Goal: Find specific page/section: Find specific page/section

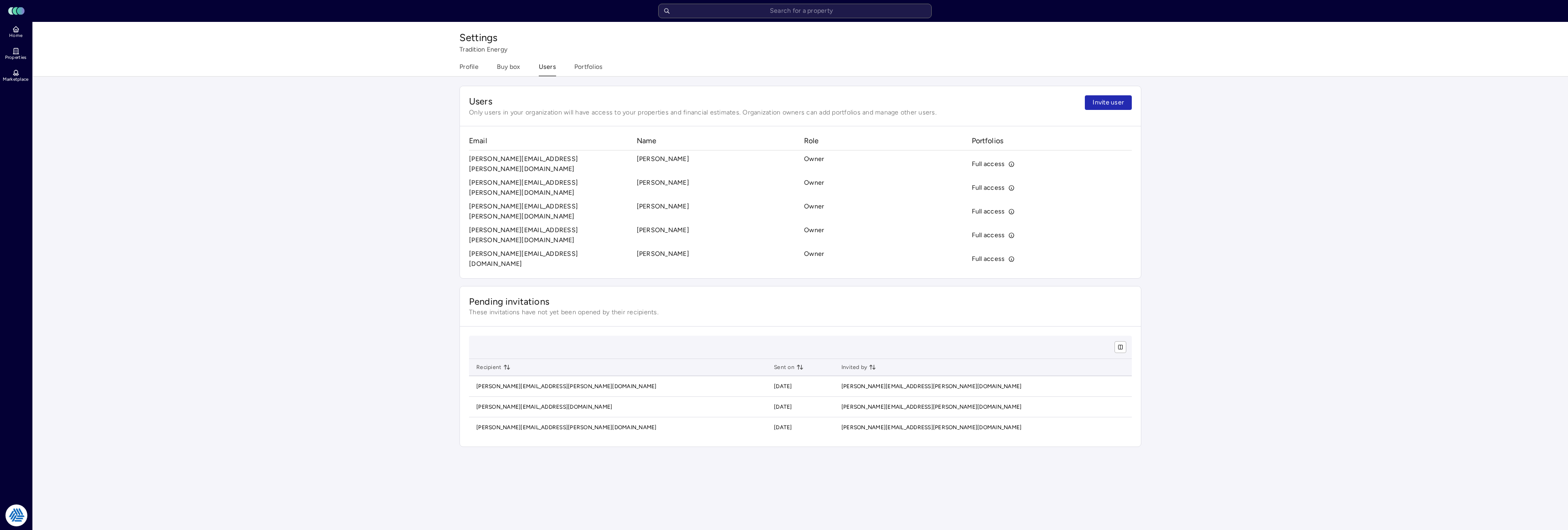
click at [897, 12] on input "text" at bounding box center [794, 11] width 273 height 15
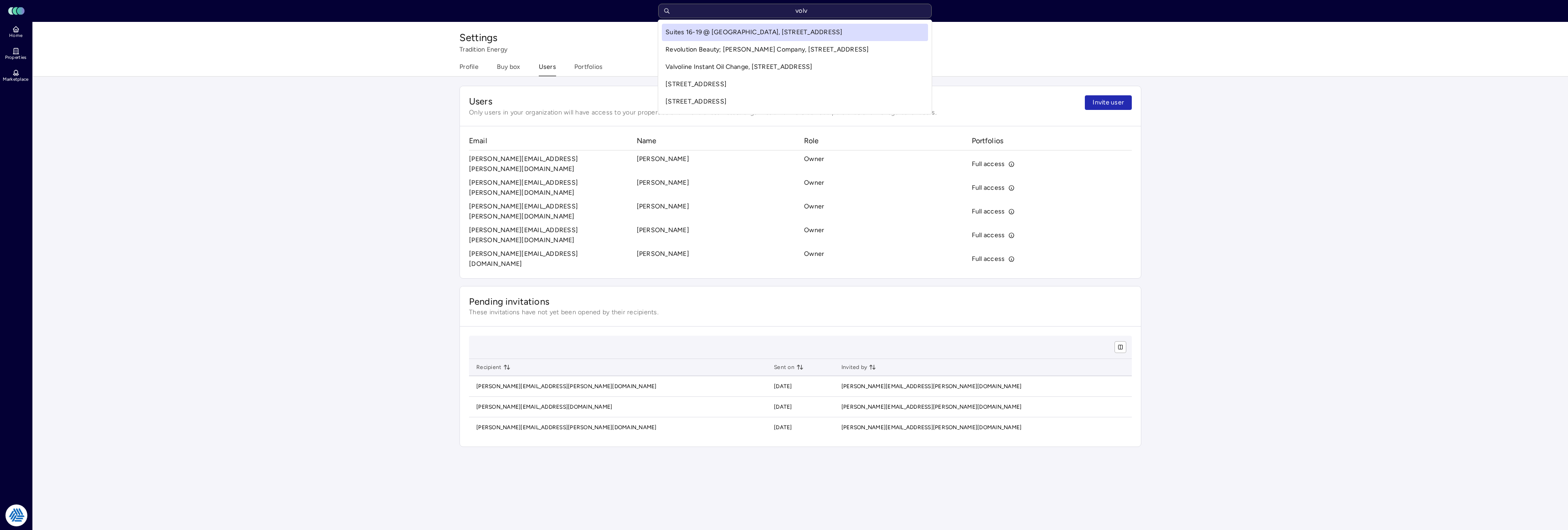
type input "volvo"
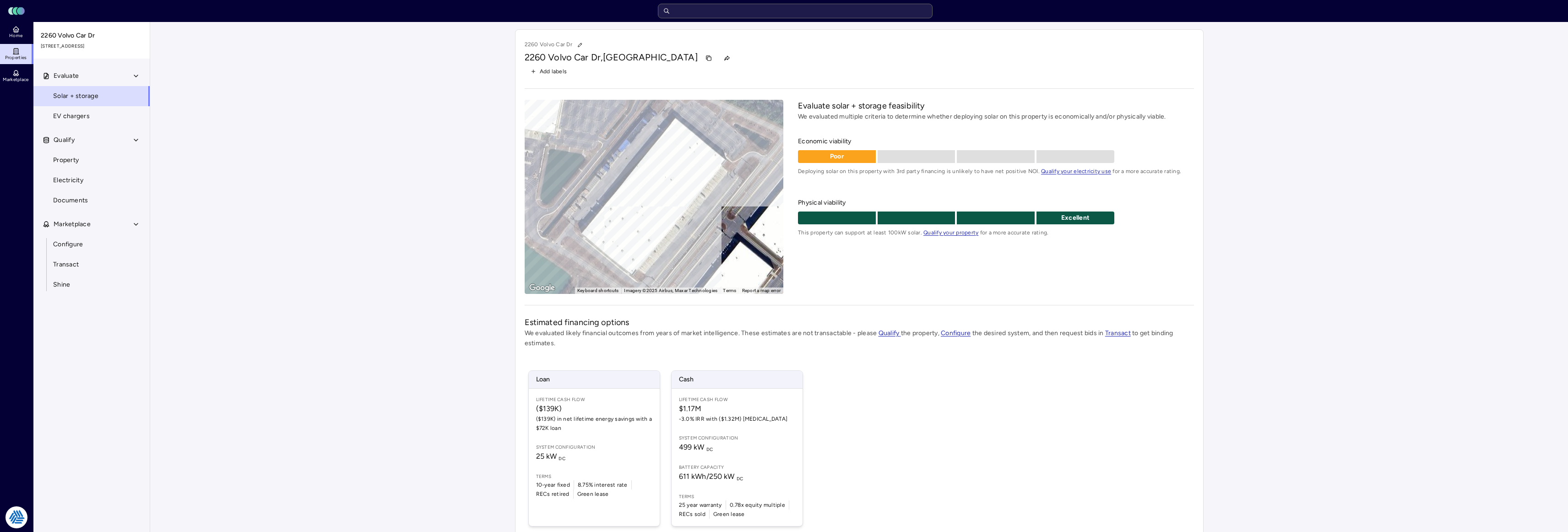
click at [815, 13] on input "text" at bounding box center [795, 11] width 274 height 15
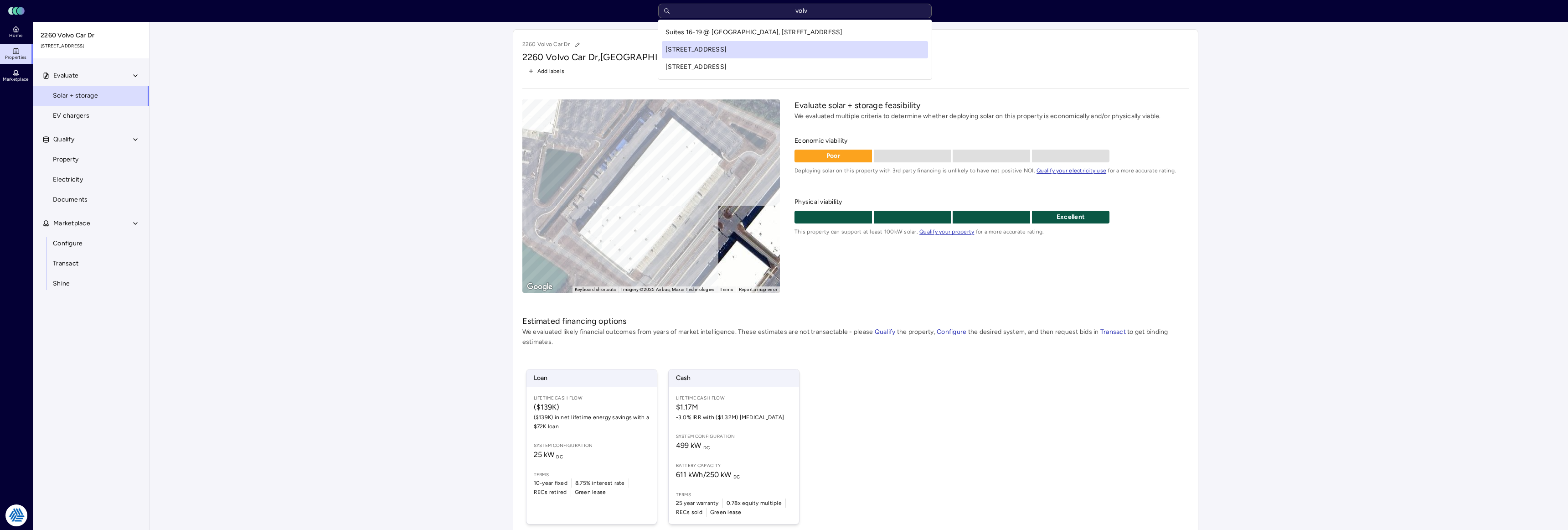
type input "volvo"
click at [758, 76] on div "Suites 16-19 @ [GEOGRAPHIC_DATA], [STREET_ADDRESS] 2260 Volvo Car Dr, [STREET_A…" at bounding box center [794, 49] width 273 height 59
